Goal: Task Accomplishment & Management: Complete application form

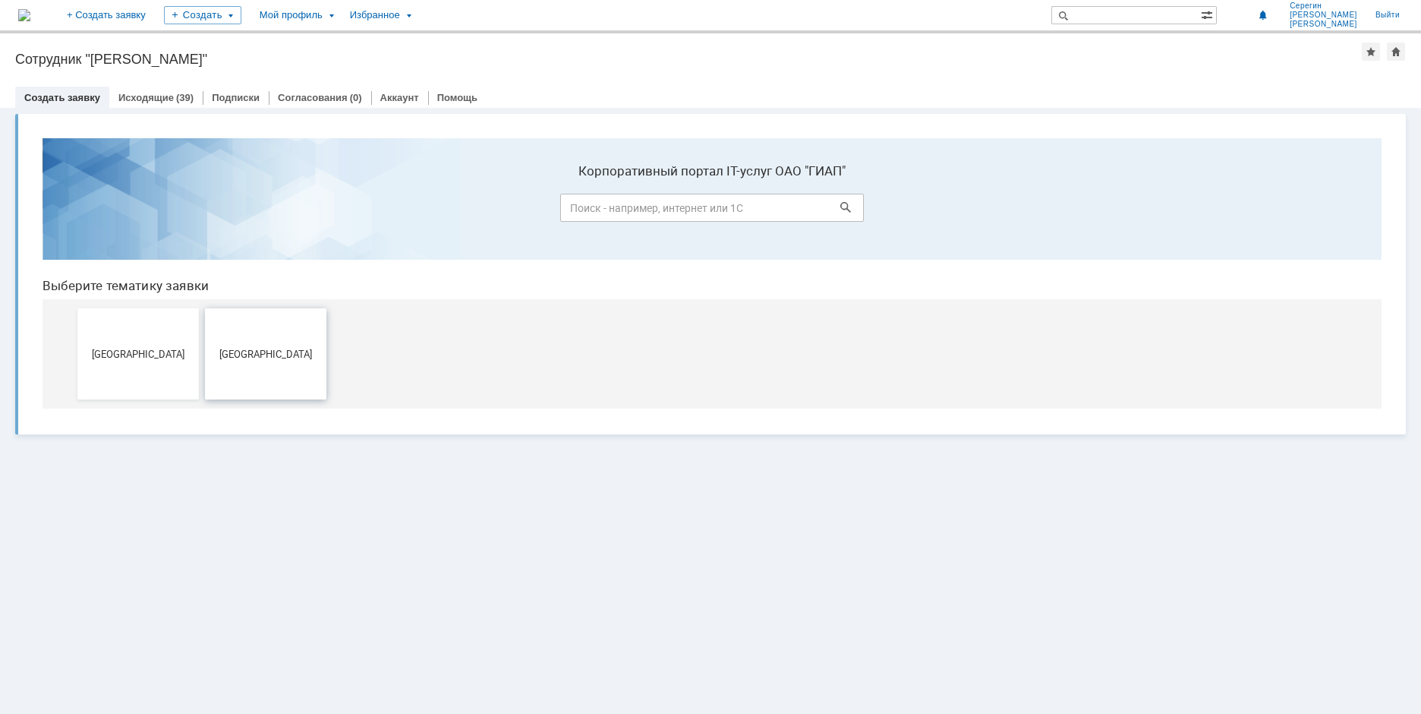
click at [257, 348] on span "[GEOGRAPHIC_DATA]" at bounding box center [266, 353] width 112 height 11
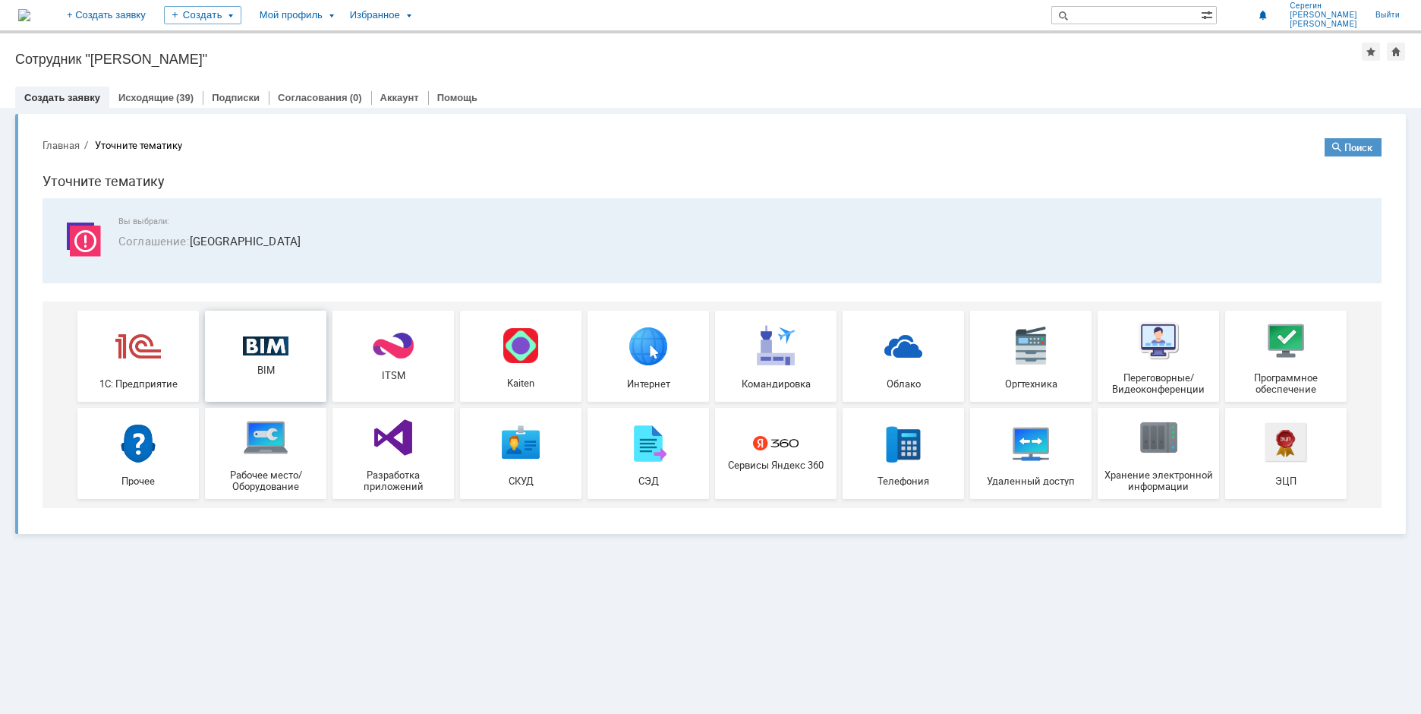
click at [258, 354] on img at bounding box center [266, 346] width 46 height 20
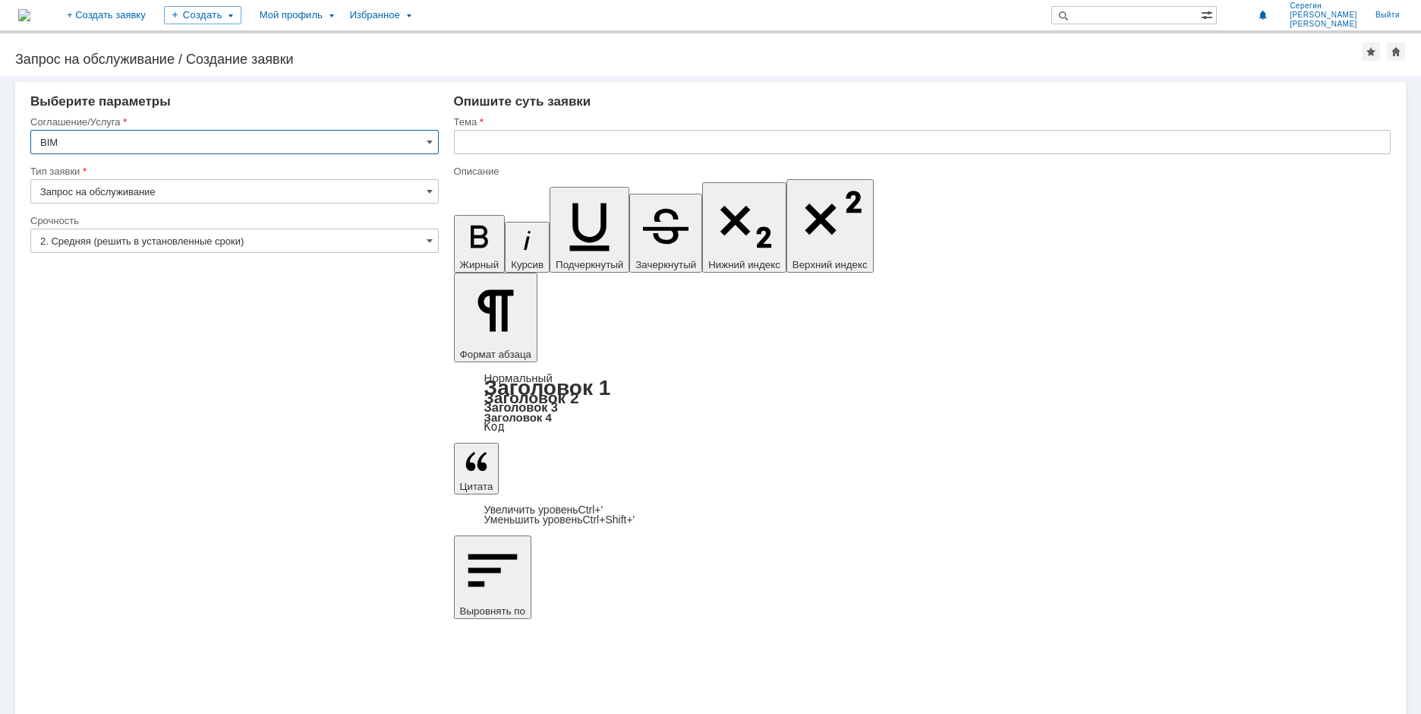
click at [488, 140] on input "text" at bounding box center [922, 142] width 937 height 24
type input "Зонд для узла отбора анализа"
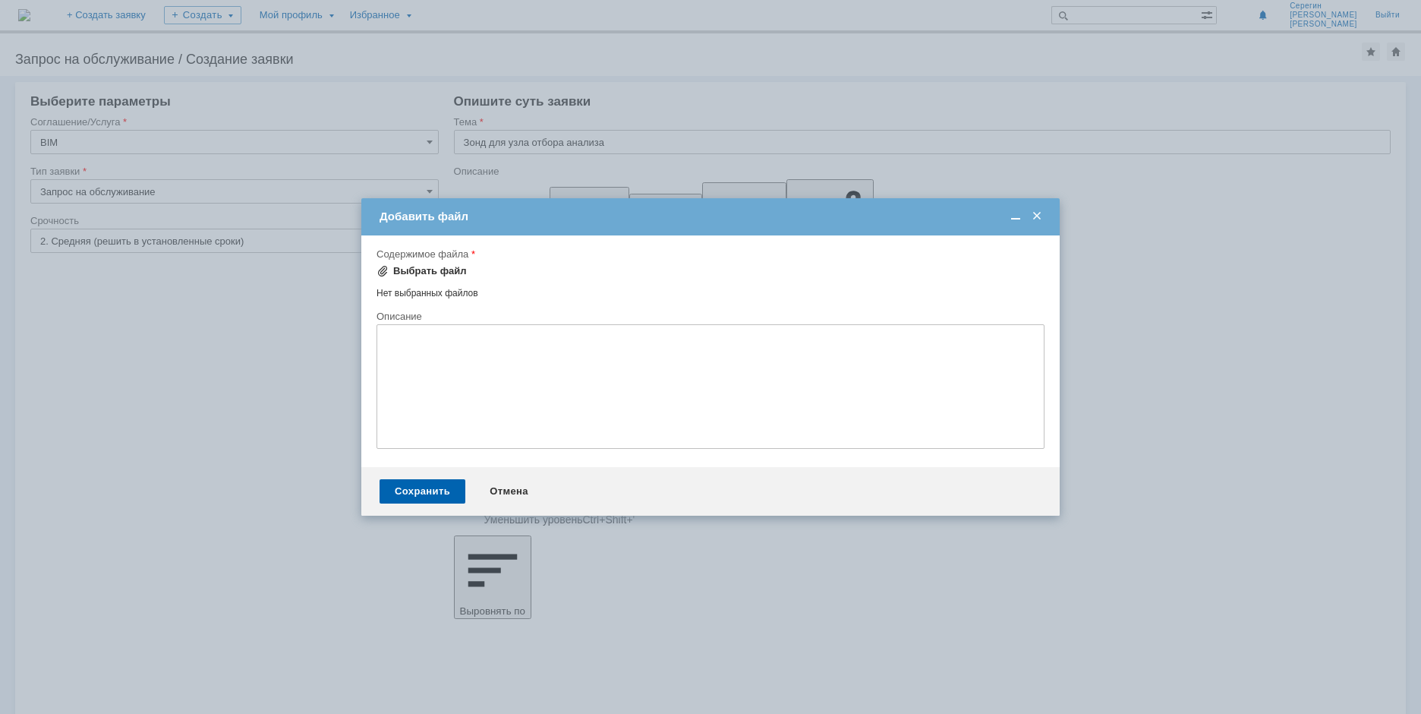
click at [383, 270] on span at bounding box center [383, 271] width 12 height 12
click at [434, 492] on div "Сохранить" at bounding box center [423, 493] width 86 height 24
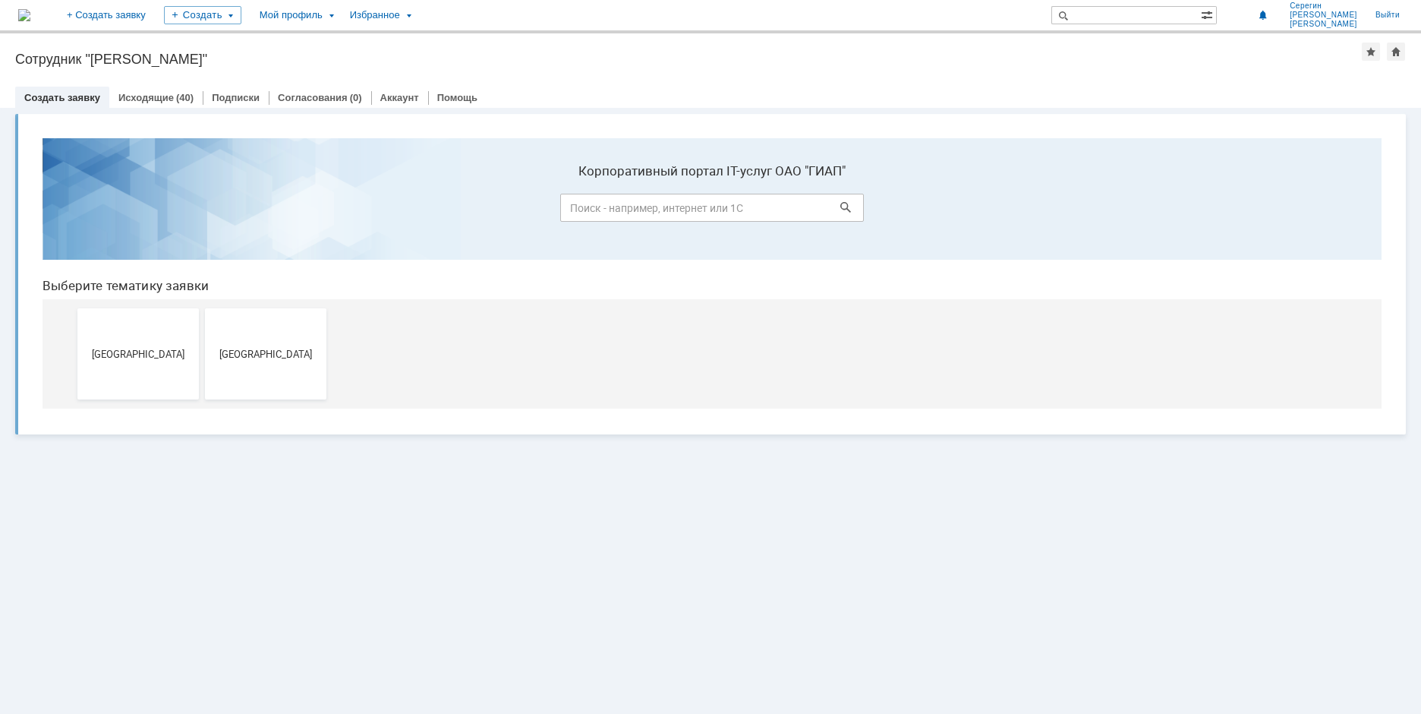
click at [263, 352] on span "[GEOGRAPHIC_DATA]" at bounding box center [266, 353] width 112 height 11
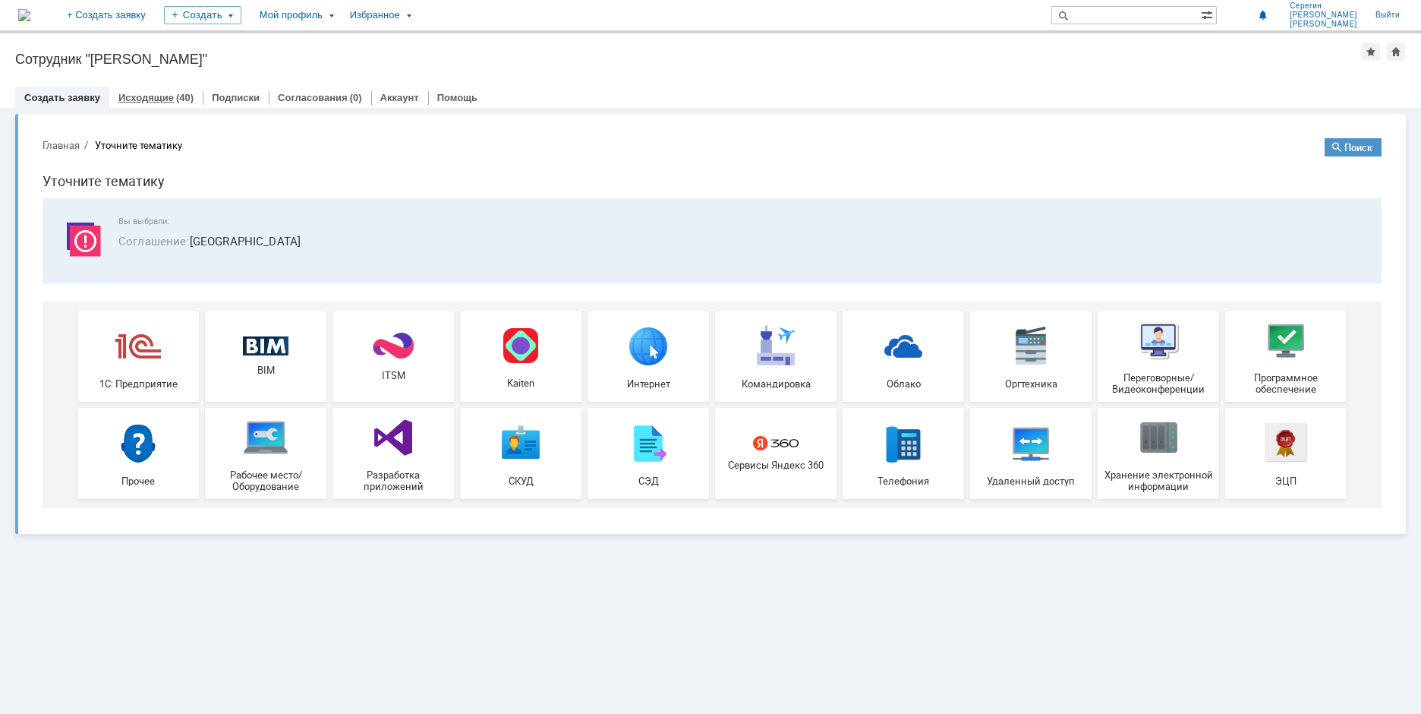
click at [147, 97] on link "Исходящие" at bounding box center [145, 97] width 55 height 11
